Goal: Task Accomplishment & Management: Complete application form

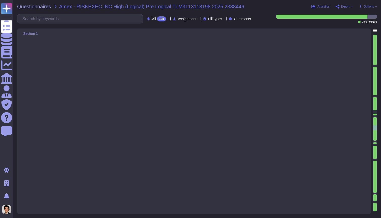
type textarea "Yes, the installed security tools meet the specified criteria. 1. Configured to…"
type textarea "Yes, remote access management has been implemented. The documentation includes …"
type textarea "Yes, monitoring and managing network traffic has been documented. The documenta…"
type textarea "Yes, network traffic is monitored, controlled, managed, and periodically evalua…"
type textarea "Yes, our security control measures, including firewalls, permit only approved d…"
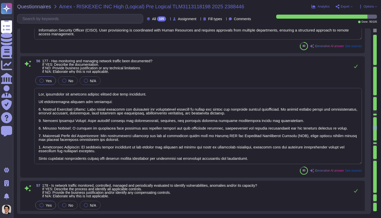
scroll to position [5563, 0]
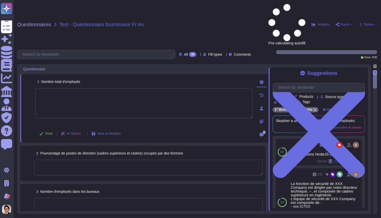
scroll to position [45, 0]
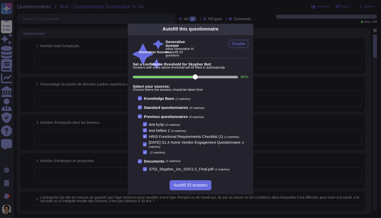
click at [224, 76] on input "80 %" at bounding box center [185, 77] width 105 height 2
type input "90"
click at [201, 184] on span "Autofill 23 answers" at bounding box center [190, 185] width 34 height 4
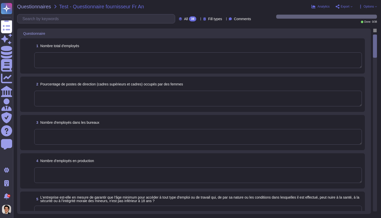
type textarea "Skypher a un personnel d'environ 10 employés."
type textarea "Skypher a un personnel d'environ 10 employés. Seuls les membres de l'équipe des…"
type textarea "L'entreprise ne collecte pas sciemment d'informations personnellement identifia…"
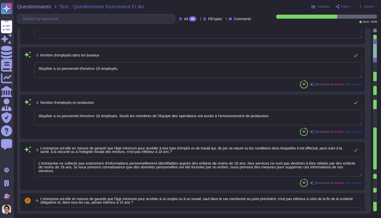
type textarea "Nous sommes engagés à garantir l'égalité de rémunération pour un travail égal e…"
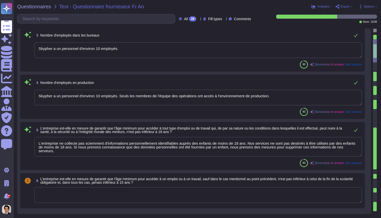
scroll to position [8, 0]
type textarea "L'équipe des ressources humaines traitera le paiement final et les prestations …"
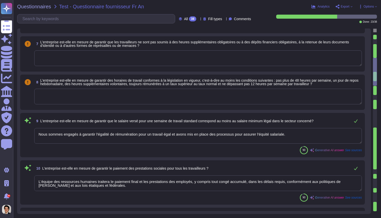
type textarea "Oui, nous avons mis en place des mesures proactives pour prévenir la discrimina…"
type textarea "Skypher a mis en place plusieurs actions pour prévenir le harcèlement et la dis…"
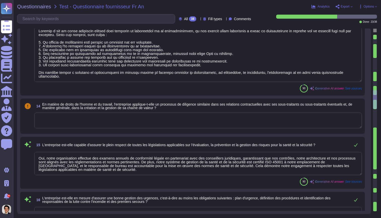
type textarea "Oui, notre organisation effectue des examens annuels de conformité légale en pa…"
type textarea "Oui, l'entreprise a mis en place plusieurs mesures pour assurer une bonne gesti…"
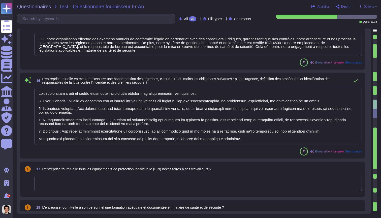
type textarea "Oui, notre bureau de Londres dispose d'un système de gestion de la santé et de …"
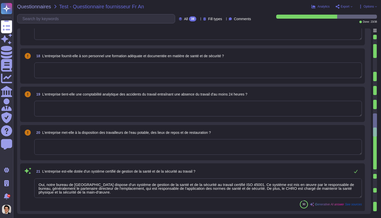
type textarea "Oui, notre organisation applique un processus de diligence similaire dans ses r…"
type textarea "Nous utilisons des environnements séparés pour le développement, la mise en scè…"
type textarea "Oui, notre entreprise s'engage à respecter les réglementations environnementale…"
type textarea "Oui, l'entreprise encourage la consommation responsable des ressources en optim…"
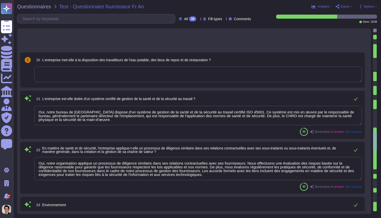
type textarea "Oui, notre organisation évalue notre impact carbone avec Greenly depuis 2020 po…"
type textarea "Oui, notre entreprise dispose d'un système de gestion environnementale (SGE) qu…"
type textarea "Oui, notre organisation applique un processus de diligence similaire dans ses r…"
type textarea "Skypher, INC. s'engage à mener ses activités en conformité avec toutes les lois…"
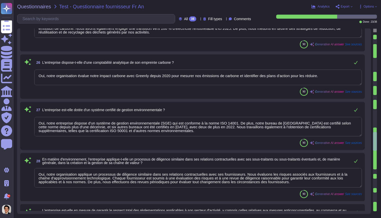
scroll to position [1194, 0]
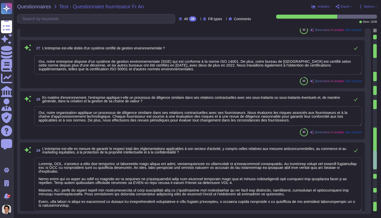
type textarea "Skypher, INC. s'engage à mener ses activités en conformité avec toutes les lois…"
type textarea "L'entreprise n'a jamais fait l'objet de sanctions administratives ou pénales da…"
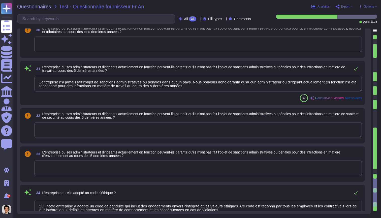
type textarea "Oui, notre entreprise a adopté un code de conduite qui inclut des engagements e…"
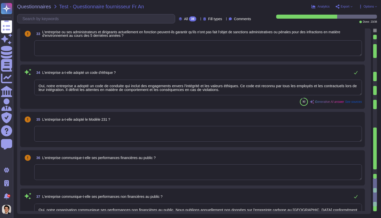
type textarea "Oui, notre organisation communique ses performances non financières au public. …"
type textarea "Oui, notre organisation applique un processus de diligence raisonnable similair…"
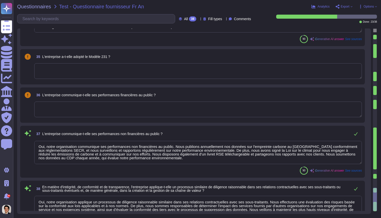
scroll to position [1561, 0]
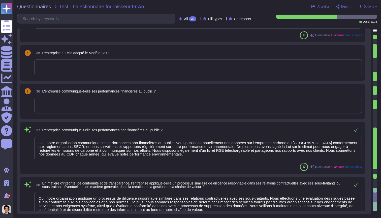
click at [208, 148] on textarea "Oui, notre organisation communique ses performances non financières au public. …" at bounding box center [197, 148] width 327 height 23
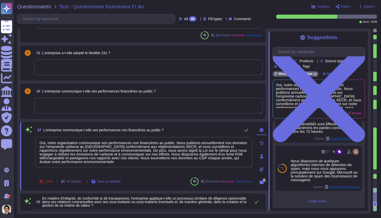
scroll to position [233, 0]
click at [314, 203] on div "74 134 Statistiques de disponibilité des services de XXX Company - Le data cent…" at bounding box center [318, 164] width 92 height 86
click at [317, 200] on span "Load more..." at bounding box center [318, 201] width 92 height 4
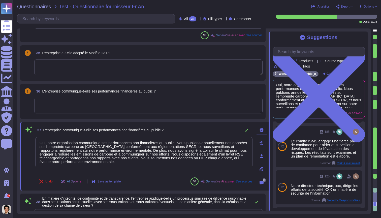
scroll to position [449, 0]
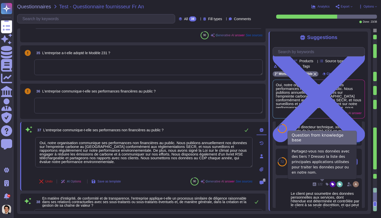
click at [333, 172] on span "Third Party Inventory" at bounding box center [325, 170] width 28 height 3
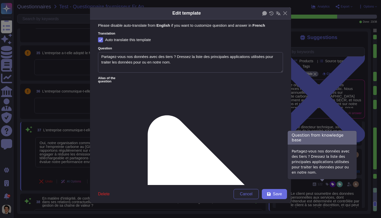
type textarea "Partagez-vous nos données avec des tiers ? Dressez la liste des principales app…"
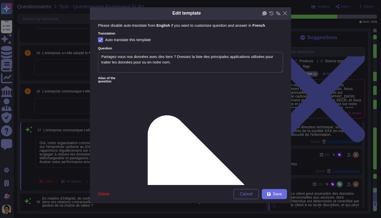
click at [79, 143] on div "Edit template Please disable auto-translate from English if you want to customi…" at bounding box center [190, 109] width 381 height 218
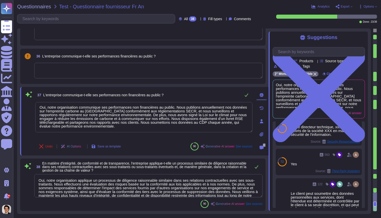
scroll to position [0, 0]
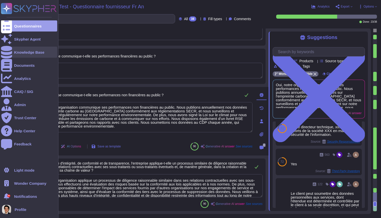
click at [27, 51] on div "Knowledge Base" at bounding box center [29, 52] width 30 height 4
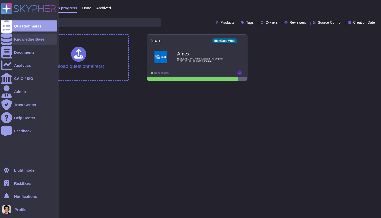
click at [25, 44] on div "Knowledge Base" at bounding box center [29, 38] width 56 height 11
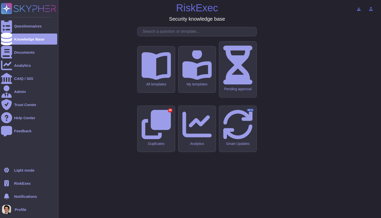
click at [14, 185] on div "RiskExec" at bounding box center [29, 183] width 56 height 11
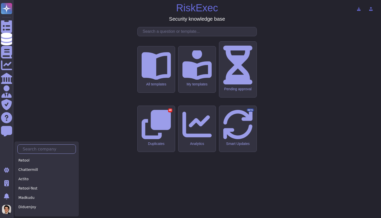
click at [50, 151] on input "text" at bounding box center [47, 149] width 55 height 9
type input "R"
type input "U"
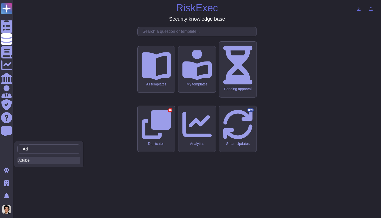
type input "Ad"
click at [31, 160] on div "Adobe" at bounding box center [48, 160] width 63 height 7
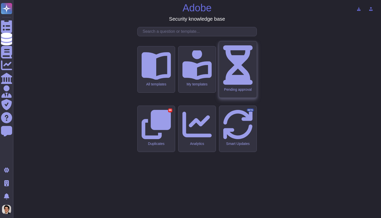
click at [253, 95] on div "Pending approval" at bounding box center [238, 69] width 38 height 56
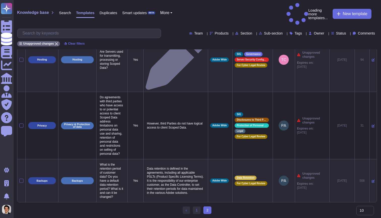
scroll to position [343, 0]
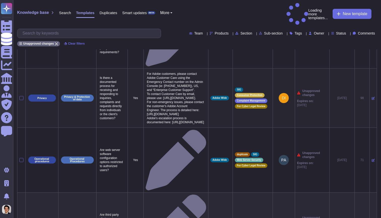
scroll to position [510, 0]
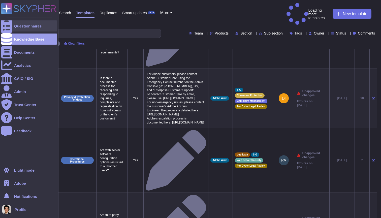
click at [15, 27] on div "Questionnaires" at bounding box center [27, 26] width 27 height 4
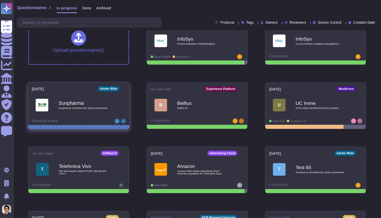
scroll to position [18, 0]
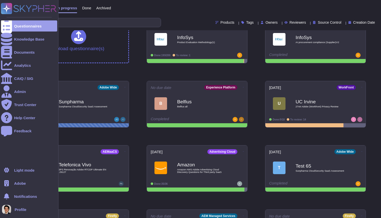
click at [16, 184] on span "Adobe" at bounding box center [20, 183] width 12 height 4
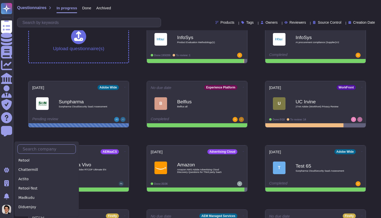
click at [38, 151] on input "text" at bounding box center [47, 149] width 55 height 9
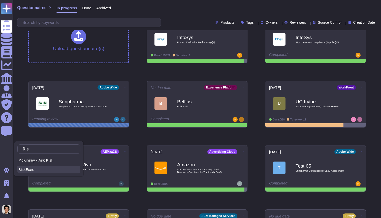
type input "Ris"
click at [46, 169] on div "RiskExec" at bounding box center [48, 169] width 63 height 7
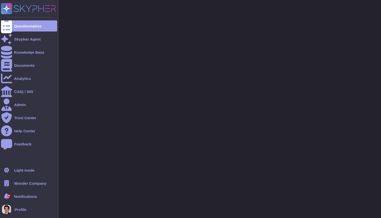
click at [25, 185] on div "Wonder Company" at bounding box center [29, 183] width 56 height 11
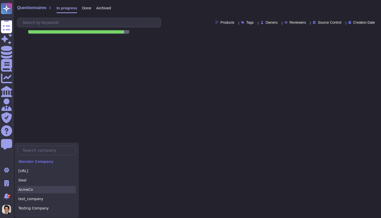
click at [52, 187] on div "AcmeCo" at bounding box center [46, 189] width 58 height 7
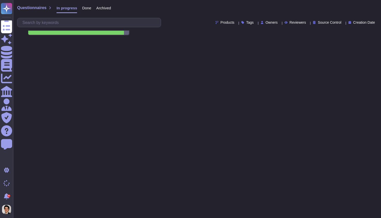
scroll to position [60, 0]
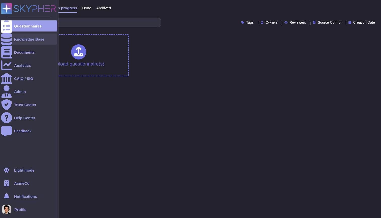
click at [10, 42] on div at bounding box center [6, 38] width 11 height 11
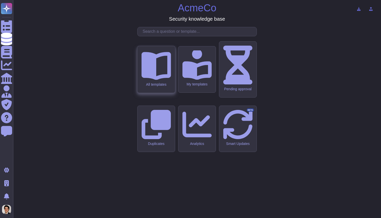
click at [153, 80] on icon at bounding box center [155, 66] width 29 height 28
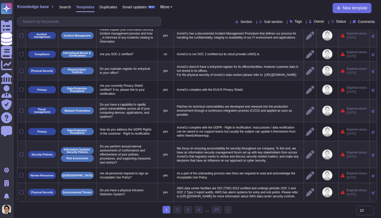
scroll to position [39, 0]
click at [219, 208] on link "15" at bounding box center [217, 210] width 10 height 8
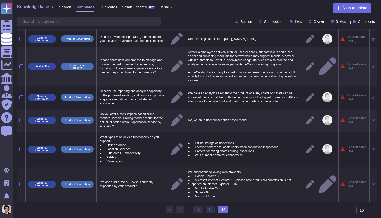
scroll to position [124, 0]
click at [180, 211] on link "1" at bounding box center [180, 210] width 8 height 8
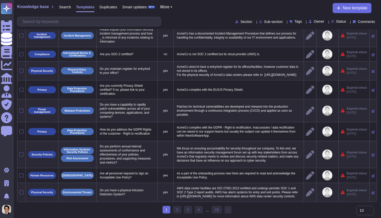
scroll to position [39, 0]
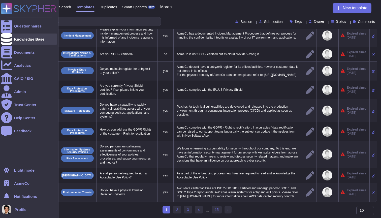
click at [16, 39] on div "Knowledge Base" at bounding box center [29, 39] width 30 height 4
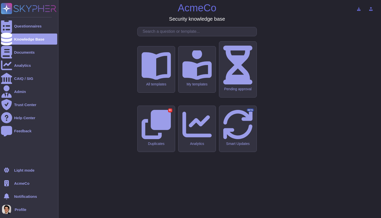
click at [19, 182] on span "AcmeCo" at bounding box center [21, 183] width 15 height 4
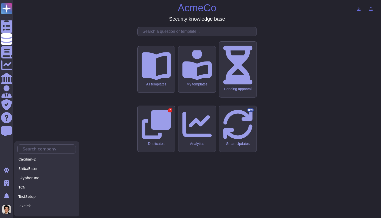
scroll to position [124, 0]
click at [42, 178] on div "ShibaEater" at bounding box center [46, 175] width 58 height 7
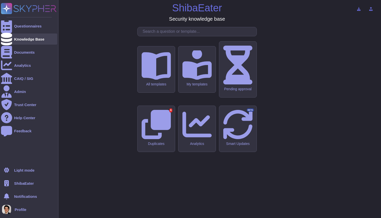
click at [24, 38] on div "Knowledge Base" at bounding box center [29, 39] width 30 height 4
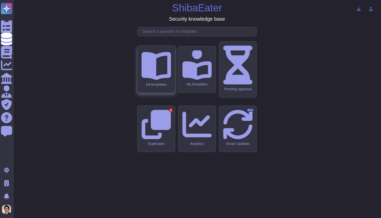
click at [157, 80] on icon at bounding box center [155, 64] width 29 height 29
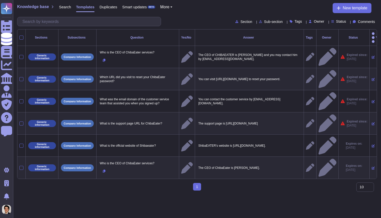
click at [25, 176] on html "Questionnaires Knowledge Base Documents Analytics CAIQ / SIG Admin Trust Center…" at bounding box center [190, 97] width 381 height 194
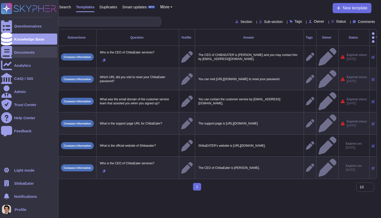
click at [27, 50] on div "Documents" at bounding box center [29, 52] width 56 height 11
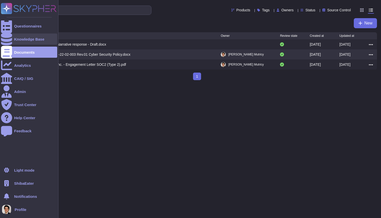
click at [27, 41] on div "Knowledge Base" at bounding box center [29, 38] width 56 height 11
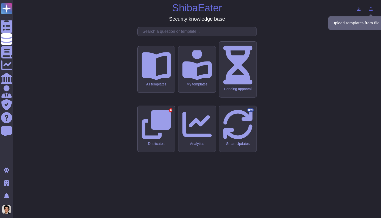
click at [369, 10] on icon at bounding box center [371, 9] width 4 height 4
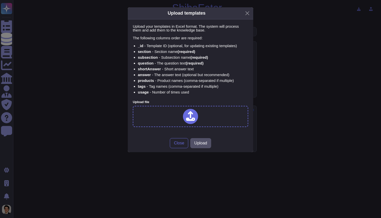
click at [191, 116] on icon at bounding box center [190, 116] width 9 height 10
click at [203, 147] on span "Upload" at bounding box center [200, 147] width 13 height 4
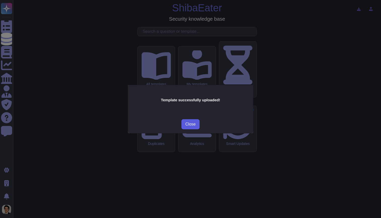
click at [193, 121] on button "Close" at bounding box center [190, 124] width 18 height 10
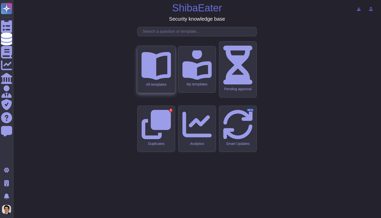
click at [159, 87] on div "All templates" at bounding box center [155, 84] width 29 height 4
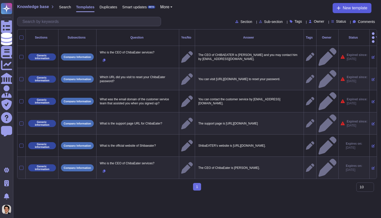
click at [361, 7] on span "New template" at bounding box center [354, 8] width 25 height 4
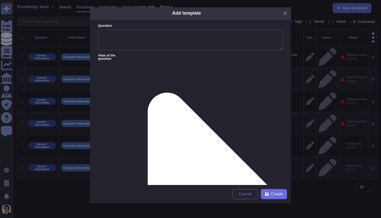
click at [316, 8] on div "Add template Question Alias of the question Answer Yes/No Yes No N/A More Yes/N…" at bounding box center [190, 109] width 381 height 218
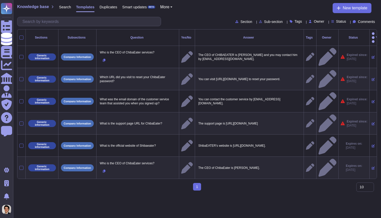
click at [64, 8] on span "Search" at bounding box center [65, 7] width 12 height 4
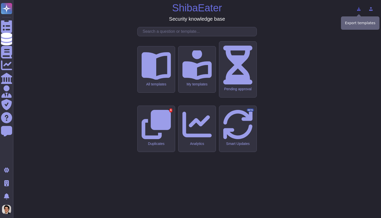
click at [357, 9] on icon at bounding box center [359, 9] width 4 height 4
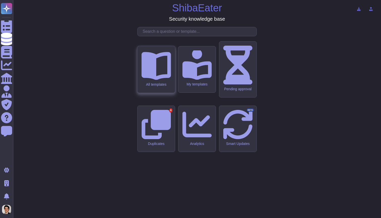
click at [159, 87] on div "All templates" at bounding box center [155, 84] width 29 height 4
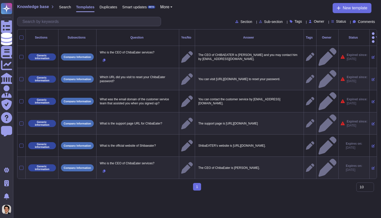
click at [65, 4] on div "Search" at bounding box center [62, 8] width 17 height 10
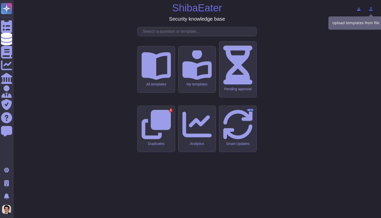
click at [370, 11] on button at bounding box center [371, 9] width 12 height 10
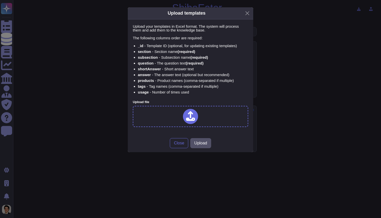
click at [191, 117] on icon at bounding box center [190, 116] width 9 height 10
click at [197, 147] on span "Upload" at bounding box center [200, 147] width 13 height 4
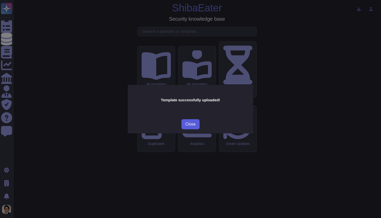
click at [190, 125] on span "Close" at bounding box center [190, 124] width 10 height 4
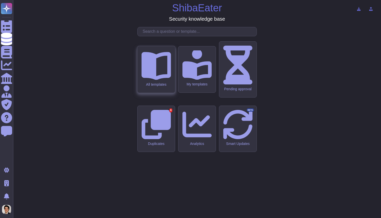
click at [157, 93] on div "All templates" at bounding box center [156, 69] width 38 height 47
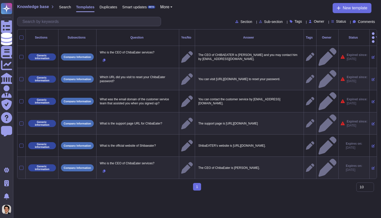
click at [69, 8] on span "Search" at bounding box center [65, 7] width 12 height 4
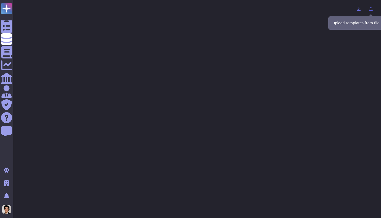
click at [373, 11] on button at bounding box center [371, 9] width 12 height 10
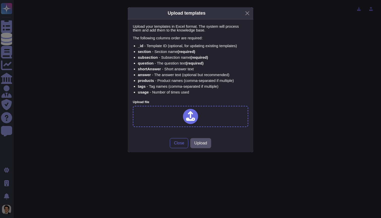
click at [195, 117] on div at bounding box center [190, 116] width 15 height 15
click at [206, 148] on span "Upload" at bounding box center [200, 147] width 13 height 4
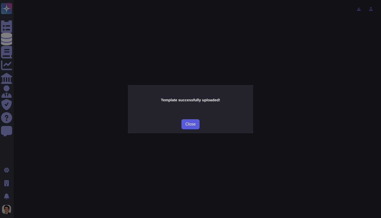
click at [191, 127] on button "Close" at bounding box center [190, 124] width 18 height 10
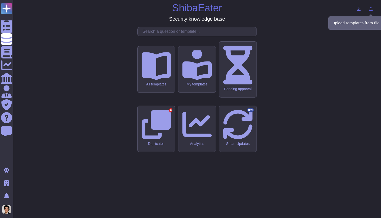
click at [374, 10] on button at bounding box center [371, 9] width 12 height 10
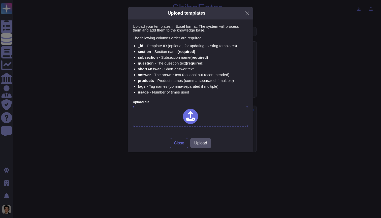
click at [173, 101] on div "Upload file" at bounding box center [190, 113] width 115 height 27
click at [249, 12] on button "Close" at bounding box center [247, 13] width 8 height 8
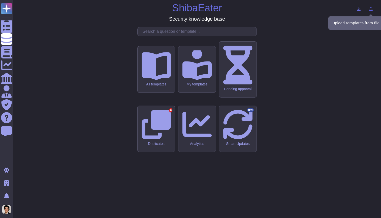
click at [371, 10] on icon at bounding box center [371, 9] width 4 height 4
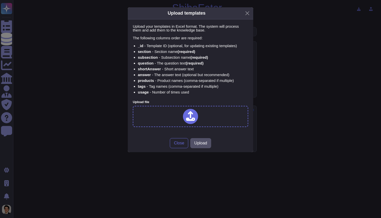
click at [193, 113] on icon at bounding box center [190, 116] width 9 height 10
click at [203, 148] on span "Upload" at bounding box center [200, 147] width 13 height 4
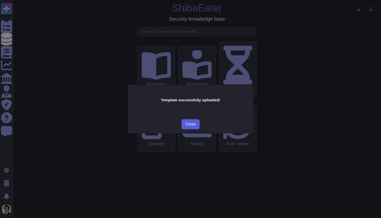
click at [189, 126] on button "Close" at bounding box center [190, 124] width 18 height 10
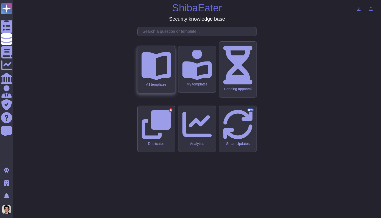
click at [160, 87] on div "All templates" at bounding box center [155, 84] width 29 height 4
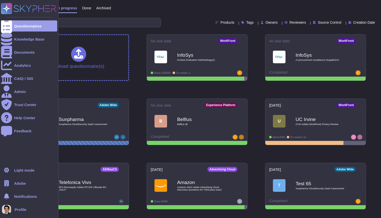
click at [29, 184] on div "Adobe" at bounding box center [29, 183] width 56 height 11
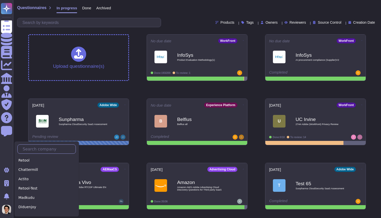
click at [44, 151] on input "text" at bounding box center [47, 149] width 55 height 9
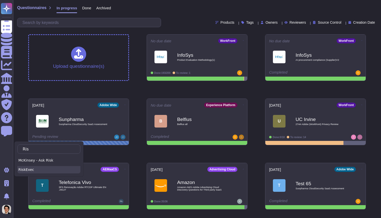
type input "Ris"
click at [45, 169] on div "RiskExec" at bounding box center [48, 169] width 63 height 7
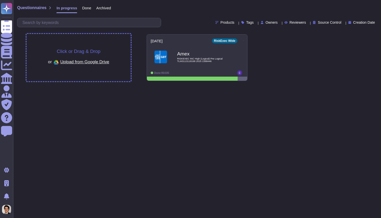
click at [108, 46] on div "Click or Drag & Drop or Upload from Google Drive" at bounding box center [78, 57] width 104 height 47
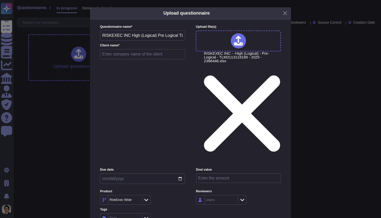
click at [153, 59] on input "text" at bounding box center [142, 54] width 85 height 10
type input "Amex"
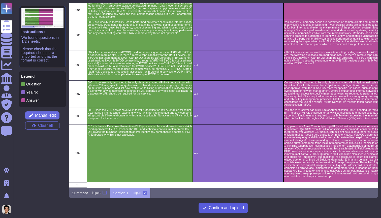
scroll to position [3798, 0]
click at [218, 211] on button "Confirm and upload" at bounding box center [222, 208] width 49 height 10
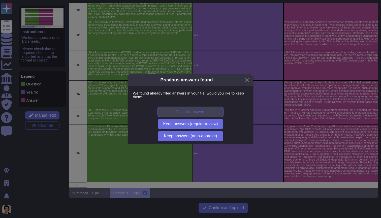
click at [205, 112] on span "Discard answers" at bounding box center [191, 112] width 30 height 4
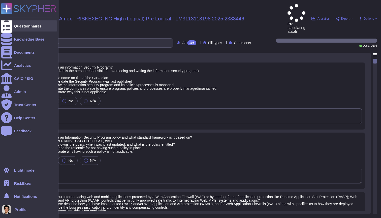
click at [14, 26] on div "Questionnaires" at bounding box center [27, 26] width 27 height 4
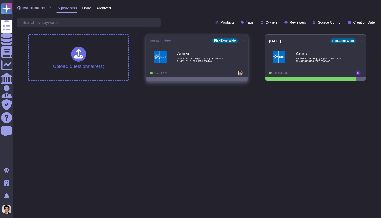
click at [169, 58] on span "Amex RISKEXEC INC High (Logical) Pre Logical TLM3113118198 2025 2388446" at bounding box center [197, 57] width 94 height 20
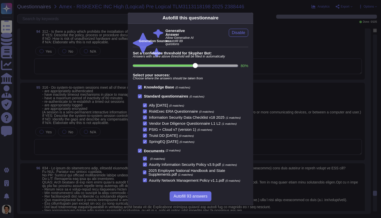
scroll to position [8, 0]
click at [193, 198] on span "Autofill 93 answers" at bounding box center [190, 196] width 34 height 4
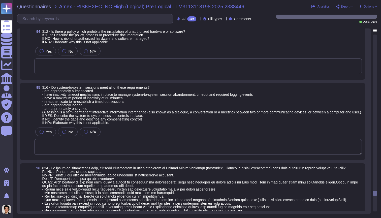
type textarea "Yes, employees and contractors are required to complete security awareness trai…"
type textarea "Yes, individuals participate in and acknowledge the review of information secur…"
type textarea "Yes, RiskExec has a documented and established Change Control program as outlin…"
type textarea "Yes, RiskExec has a policy that prohibits the installation of unauthorized hard…"
type textarea "Yes, RiskExec performs independent risk and security assessments on supply chai…"
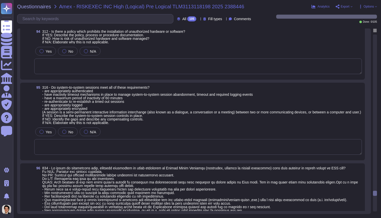
type textarea "RiskExec uses Microsoft Azure for cloud hosting services. The security controls…"
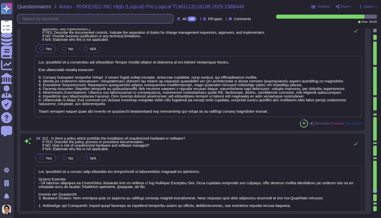
click at [64, 21] on input "text" at bounding box center [96, 18] width 153 height 9
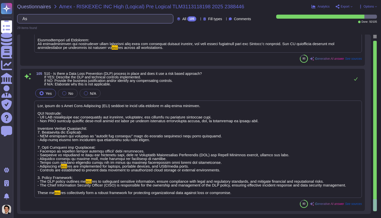
scroll to position [1832, 0]
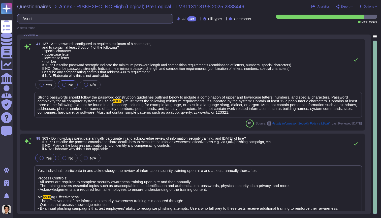
scroll to position [8, 0]
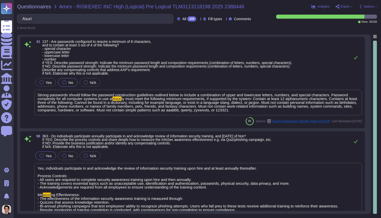
click at [271, 103] on span "ty must meet the following minimum requirements, if supported by the system: Co…" at bounding box center [197, 104] width 319 height 16
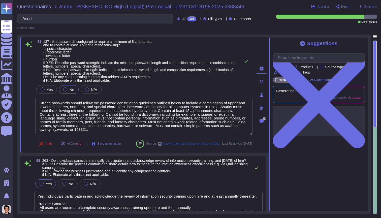
type input "Asuri"
type textarea "Strong passwords should follow the password construction guidelines outlined be…"
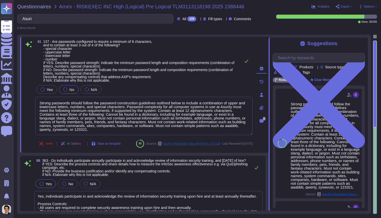
scroll to position [0, 0]
click at [240, 77] on div "41 137 - Are passwords configured to require a minimum of 8 characters, and to …" at bounding box center [143, 61] width 217 height 42
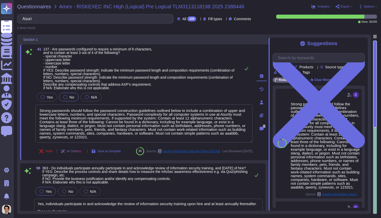
click at [192, 61] on span "137 - Are passwords configured to require a minimum of 8 characters, and to con…" at bounding box center [140, 68] width 195 height 42
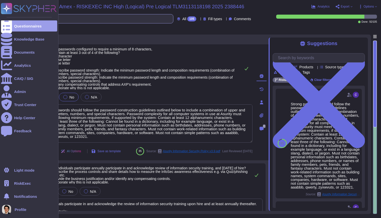
drag, startPoint x: 67, startPoint y: 18, endPoint x: 0, endPoint y: 18, distance: 66.7
click at [0, 18] on div "Questionnaires Knowledge Base Documents Analytics CAIQ / SIG Admin Trust Center…" at bounding box center [190, 109] width 381 height 218
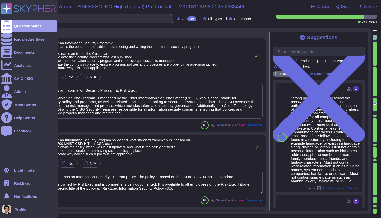
type textarea "Yes, RiskExec employs Web Application Firewalls (WAFs) to monitor and filter HT…"
type textarea "Yes, there is an Information Security Program at RiskExec. The Information Secu…"
type textarea "Yes, RiskExec has an Information Security Program policy. The policy is based o…"
click at [9, 21] on div at bounding box center [6, 25] width 11 height 11
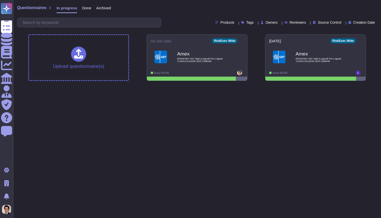
click at [87, 11] on div "Done" at bounding box center [84, 9] width 14 height 10
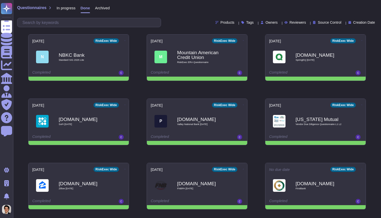
click at [97, 11] on div "Archived" at bounding box center [100, 9] width 20 height 10
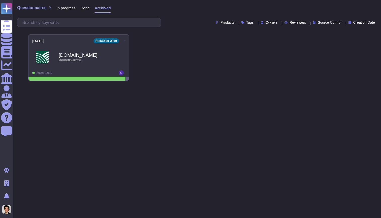
click at [75, 6] on span "In progress" at bounding box center [65, 8] width 19 height 4
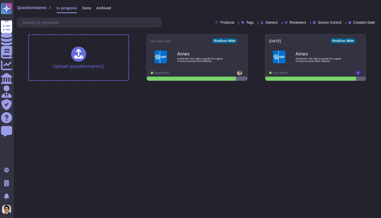
click at [85, 7] on span "Done" at bounding box center [86, 8] width 9 height 4
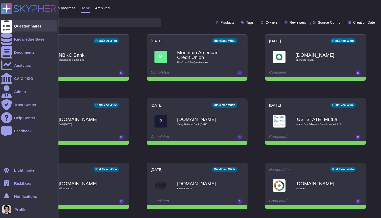
click at [12, 27] on div "Questionnaires" at bounding box center [29, 25] width 56 height 11
